Goal: Information Seeking & Learning: Compare options

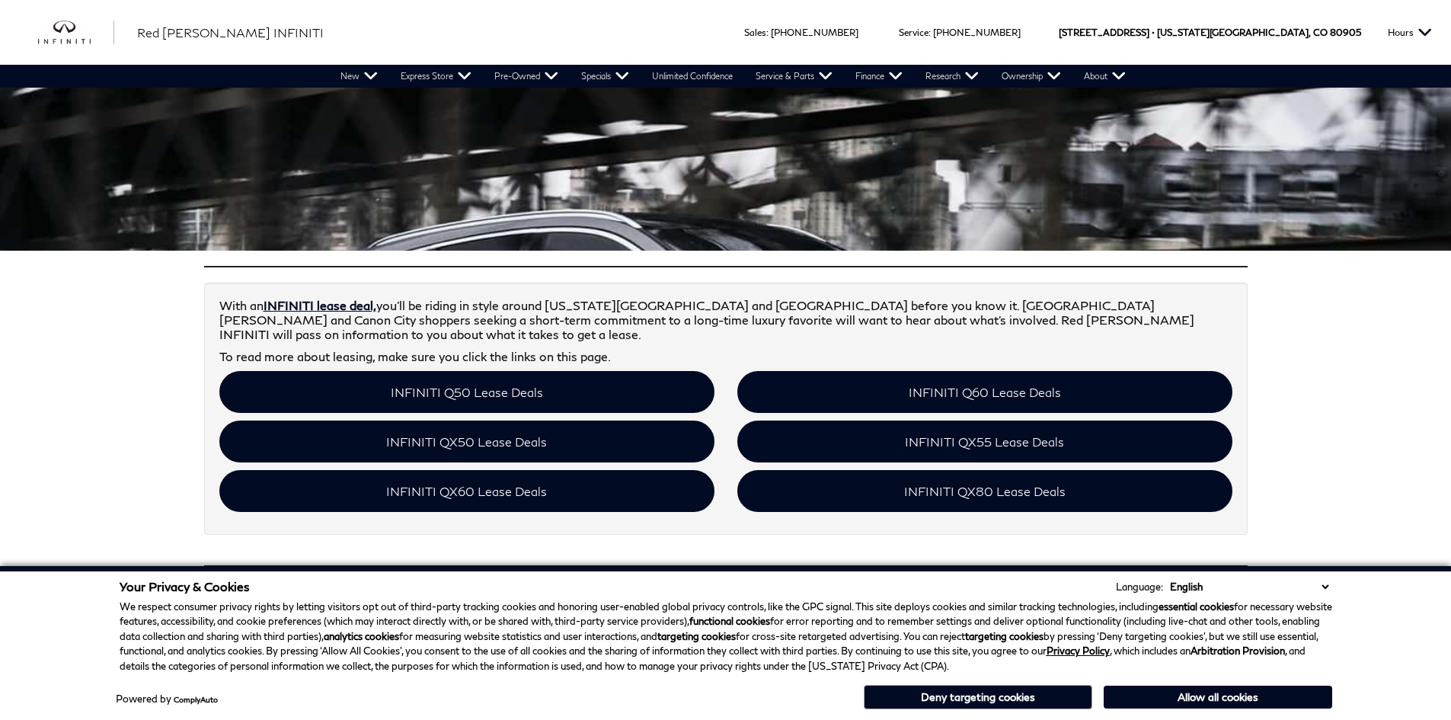
scroll to position [304, 0]
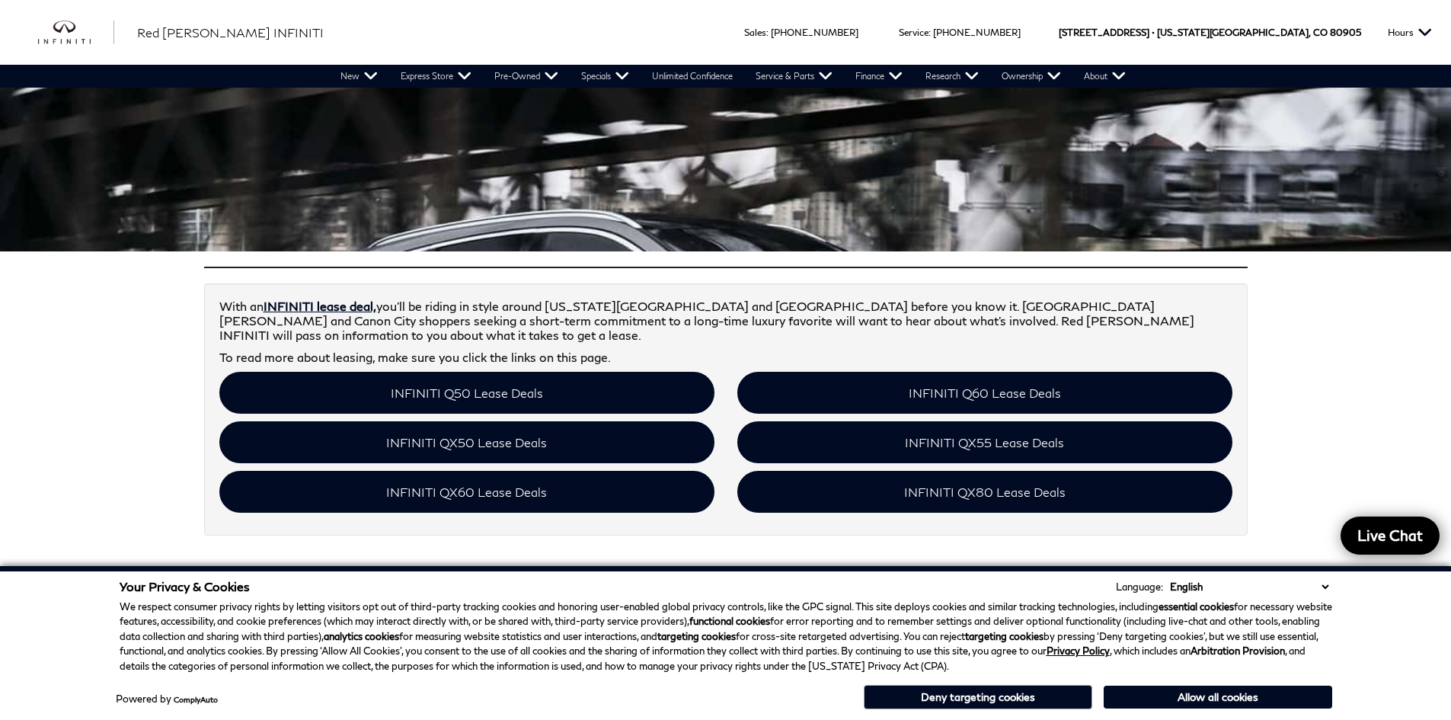
click at [1185, 698] on button "Allow all cookies" at bounding box center [1218, 696] width 228 height 23
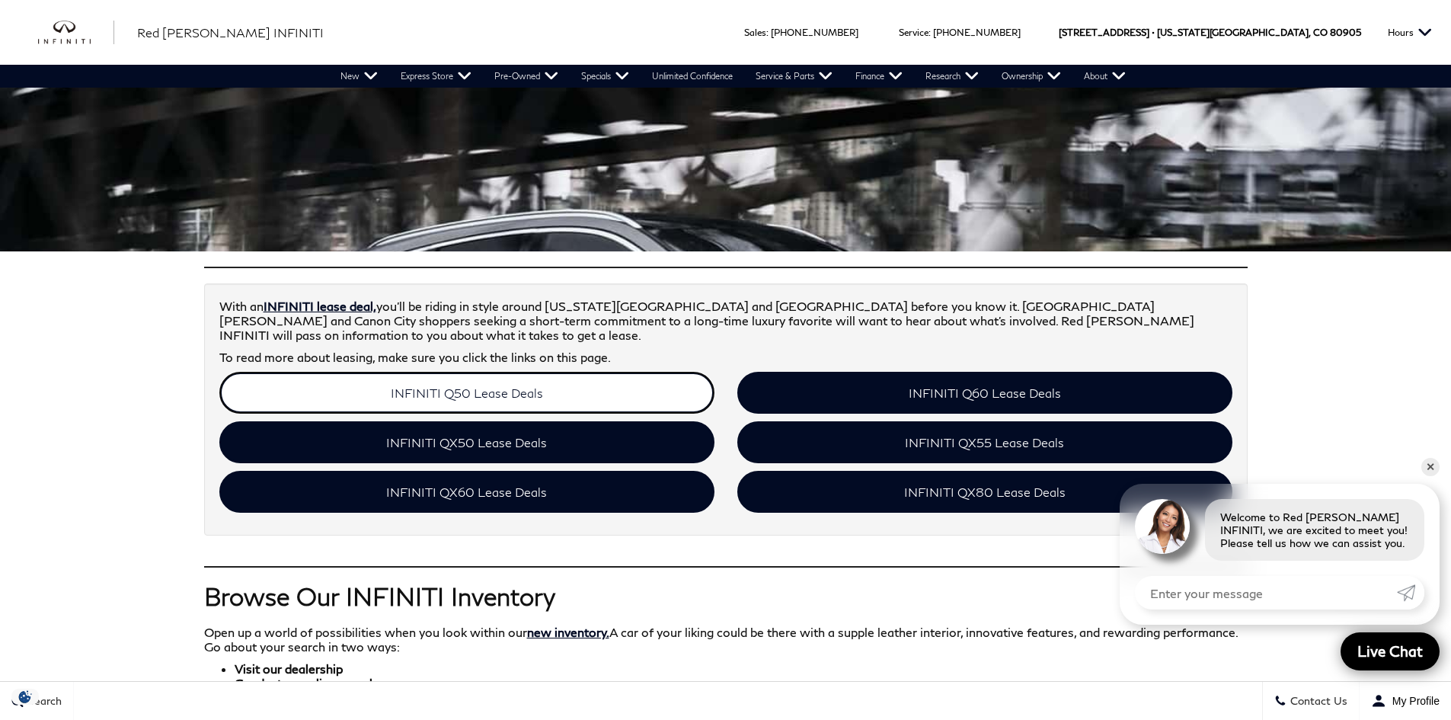
click at [583, 393] on link "INFINITI Q50 Lease Deals" at bounding box center [466, 393] width 495 height 42
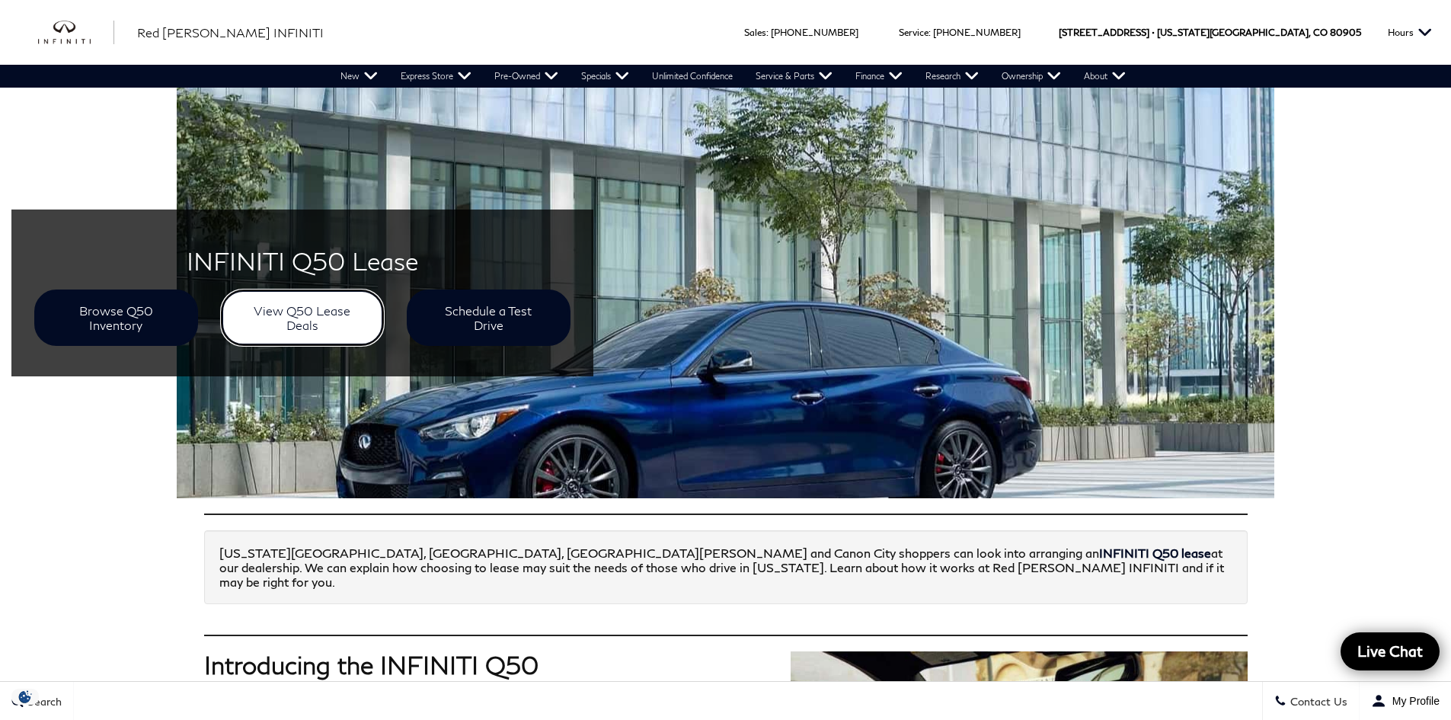
click at [330, 324] on link "View Q50 Lease Deals" at bounding box center [303, 317] width 164 height 56
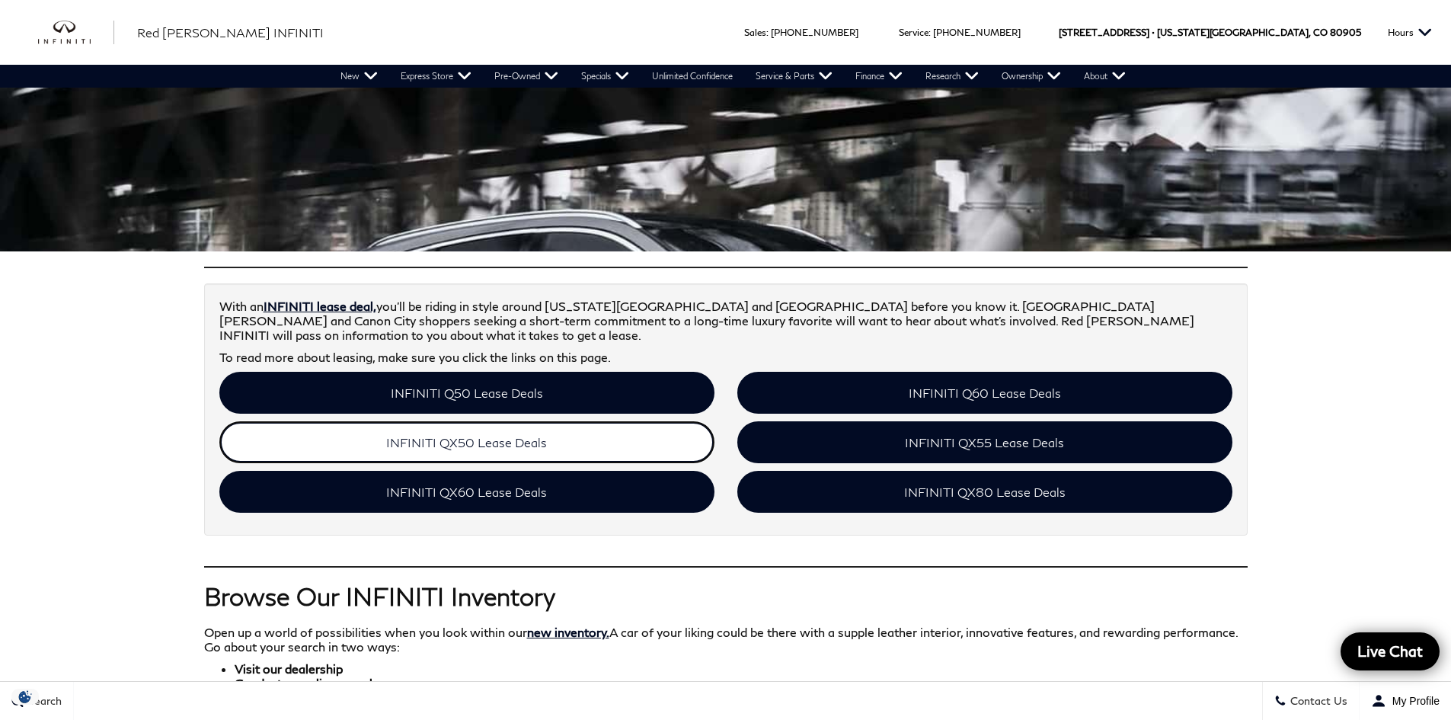
click at [477, 440] on link "INFINITI QX50 Lease Deals" at bounding box center [466, 442] width 495 height 42
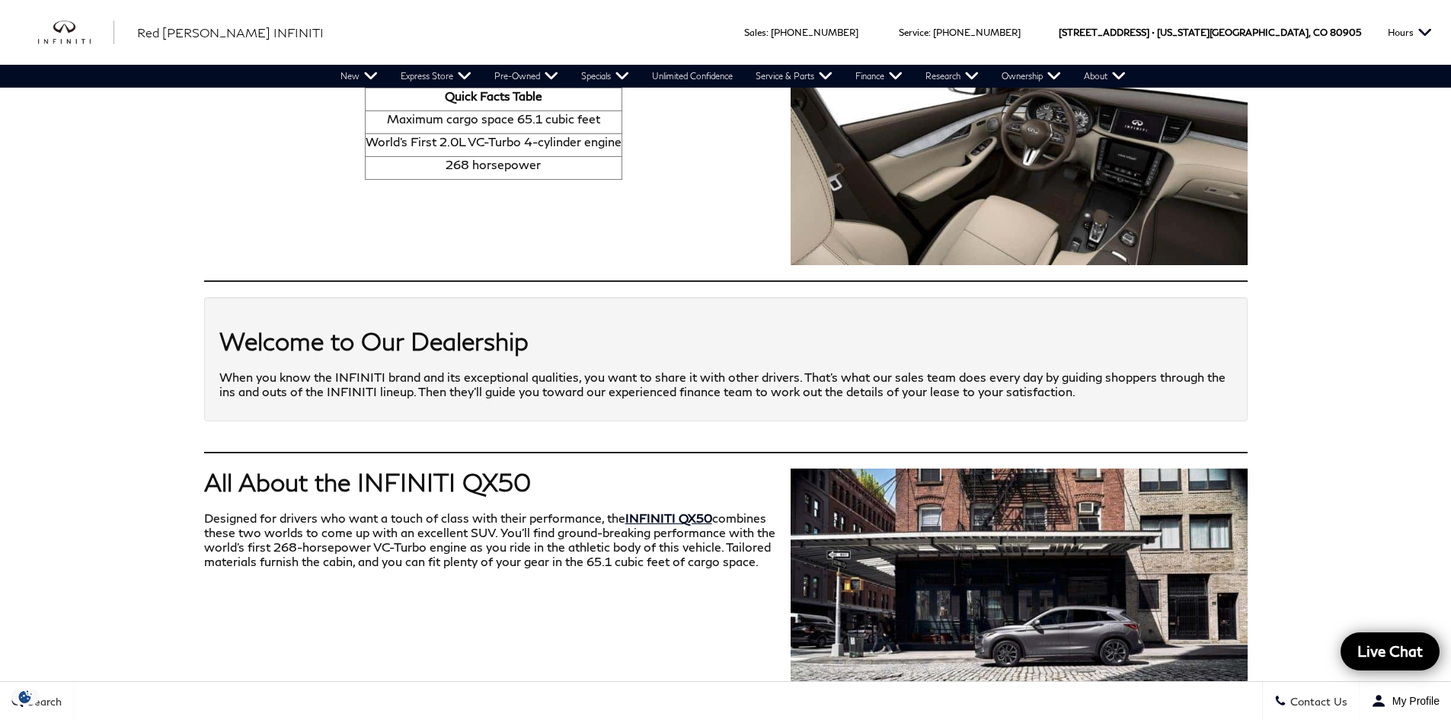
scroll to position [456, 0]
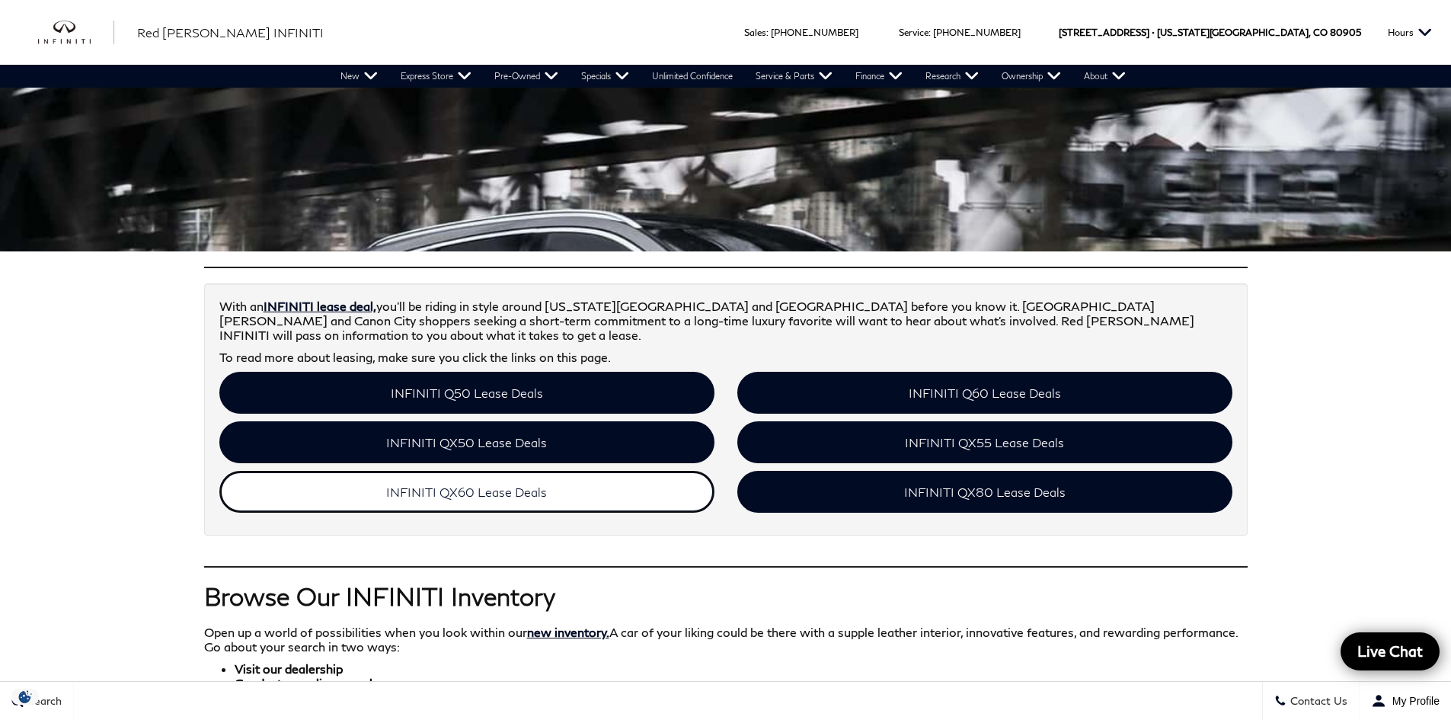
click at [467, 478] on link "INFINITI QX60 Lease Deals" at bounding box center [466, 492] width 495 height 42
